Goal: Transaction & Acquisition: Purchase product/service

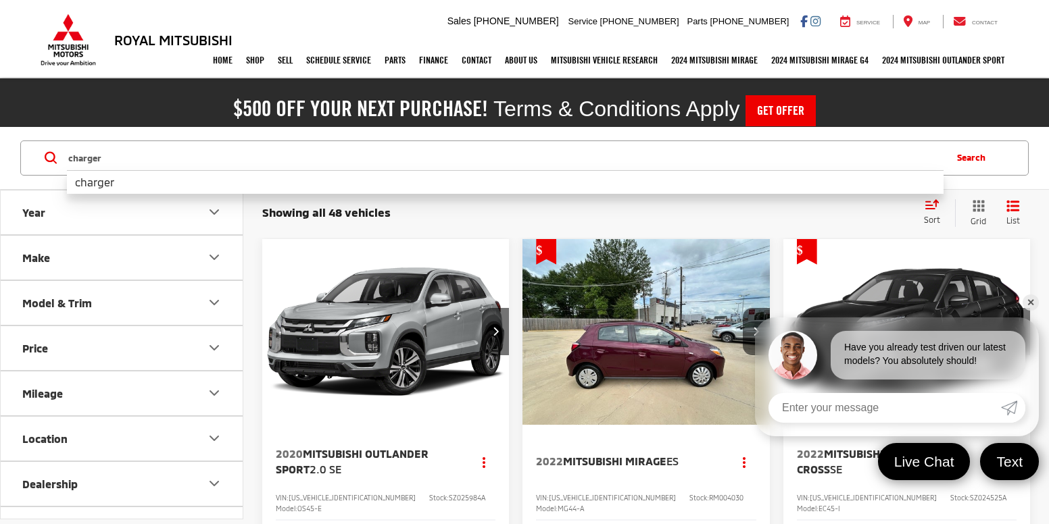
click at [363, 142] on input "charger" at bounding box center [505, 158] width 876 height 32
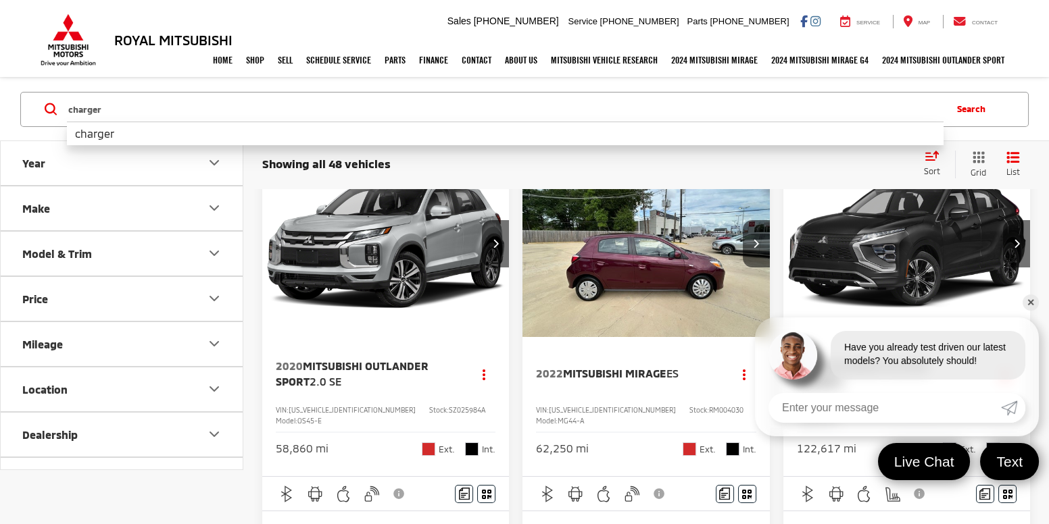
scroll to position [88, 0]
type input "outlander sport"
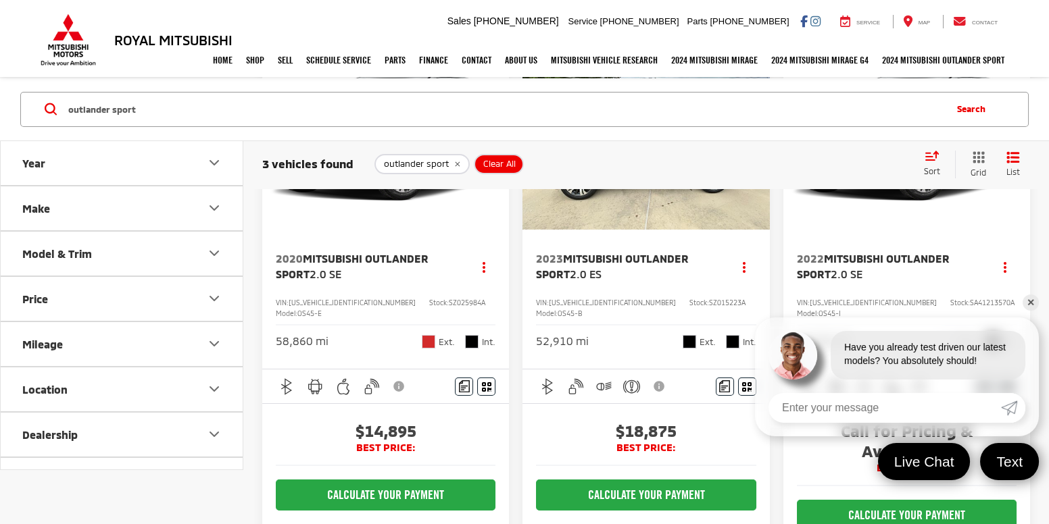
scroll to position [196, 0]
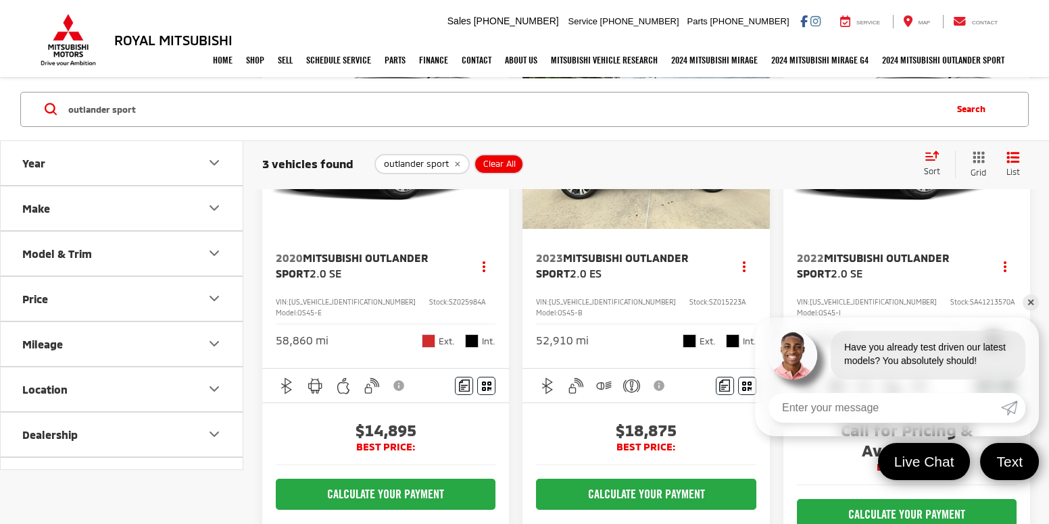
click at [387, 258] on span "Mitsubishi Outlander Sport" at bounding box center [352, 265] width 153 height 28
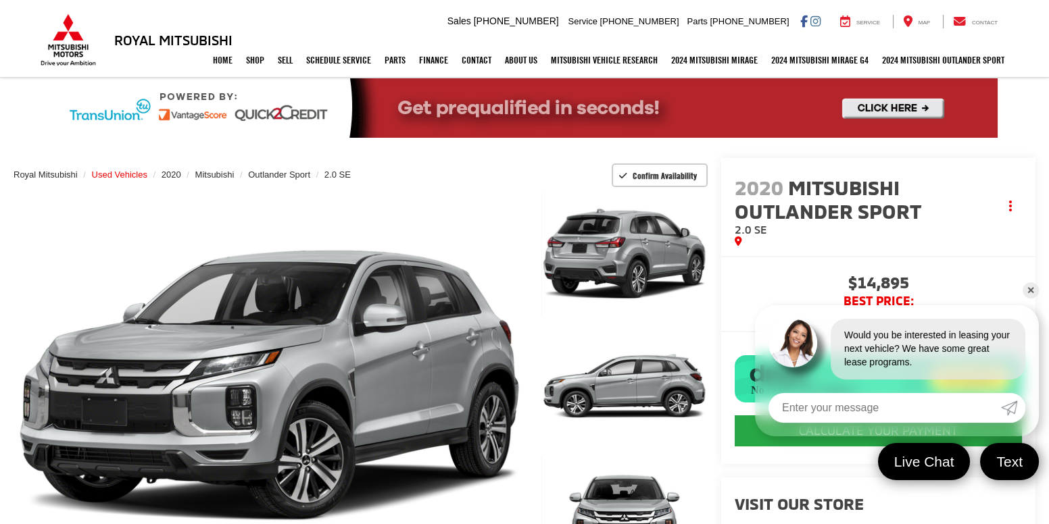
click at [130, 173] on span "Used Vehicles" at bounding box center [119, 175] width 55 height 10
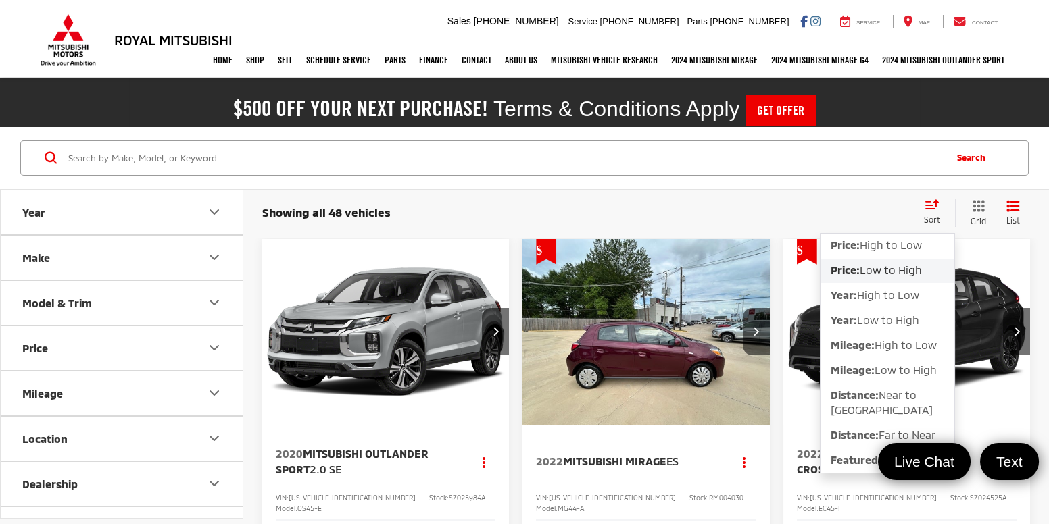
click at [693, 213] on div "Showing all 48 vehicles Clear All + 0" at bounding box center [587, 213] width 650 height 14
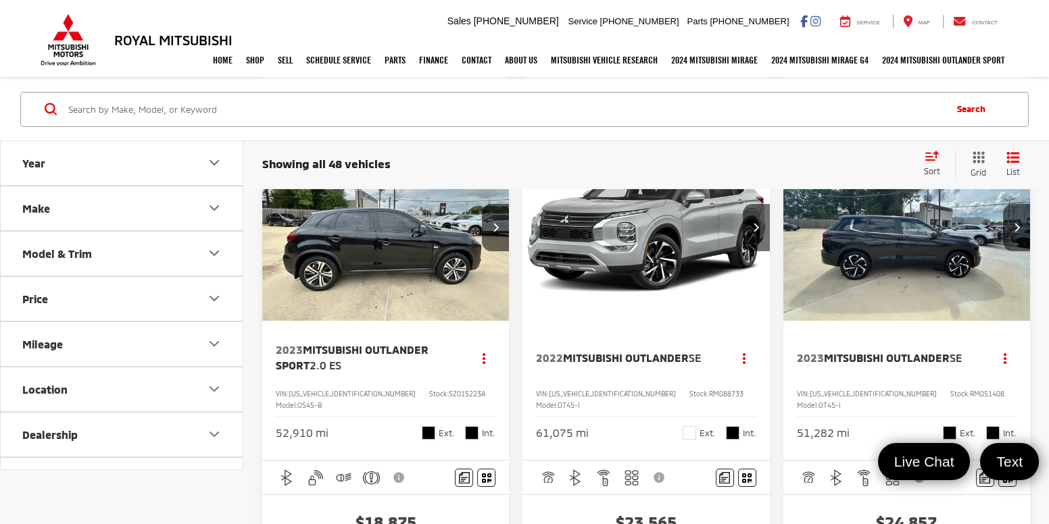
scroll to position [728, 0]
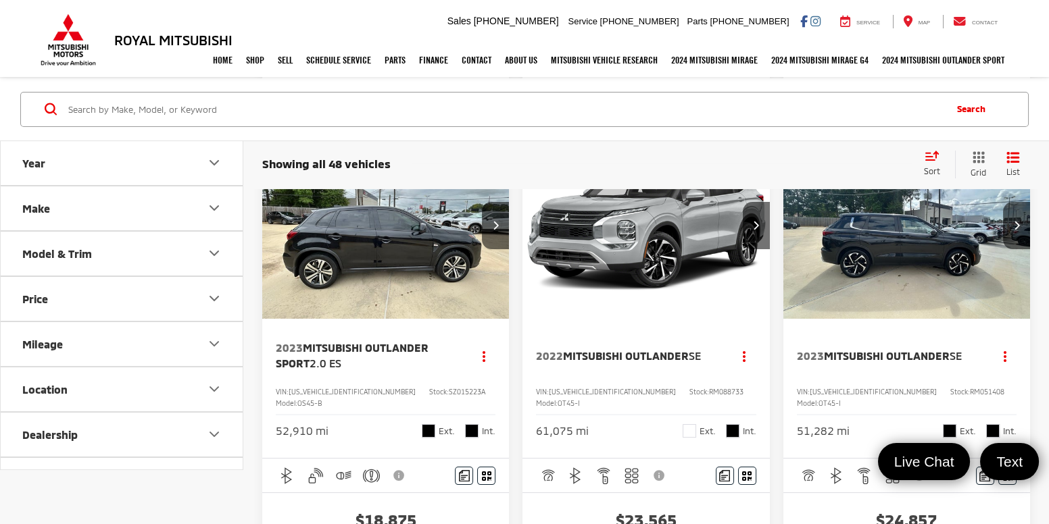
click at [322, 357] on span "2.0 ES" at bounding box center [325, 363] width 32 height 13
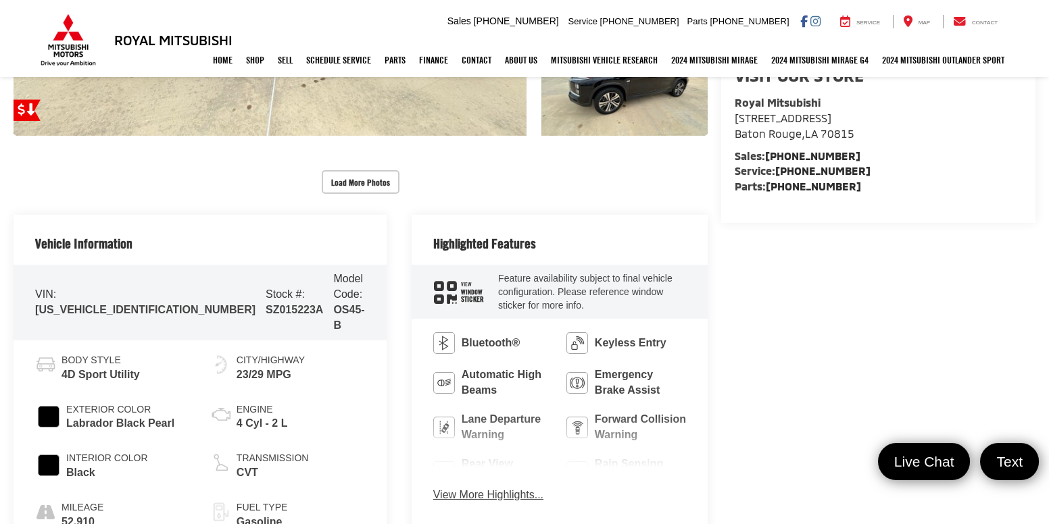
scroll to position [497, 0]
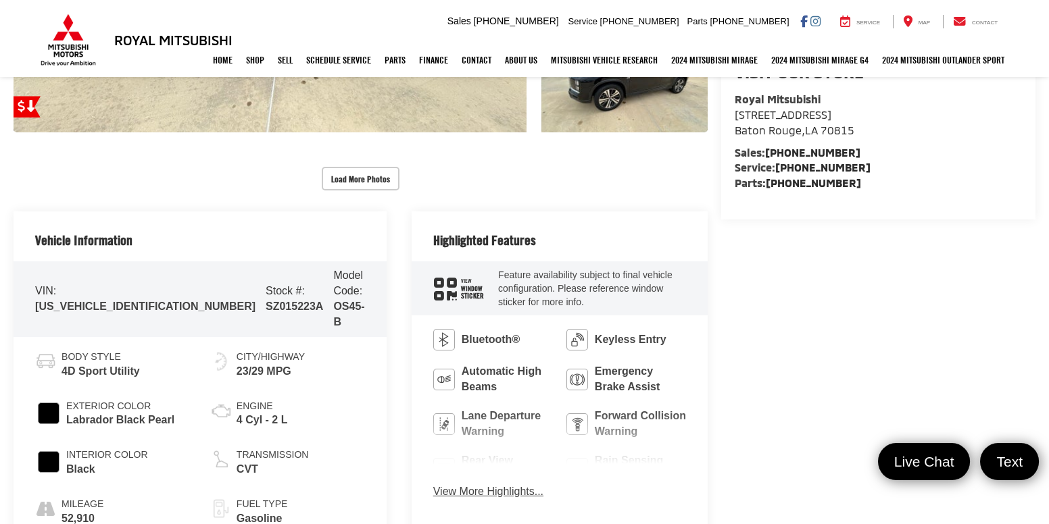
click at [266, 301] on span "SZ015223A" at bounding box center [294, 306] width 57 height 11
click at [354, 262] on div "Vehicle Information VIN: [US_VEHICLE_IDENTIFICATION_NUMBER] Stock #: SZ015223A …" at bounding box center [361, 383] width 694 height 344
